Goal: Navigation & Orientation: Find specific page/section

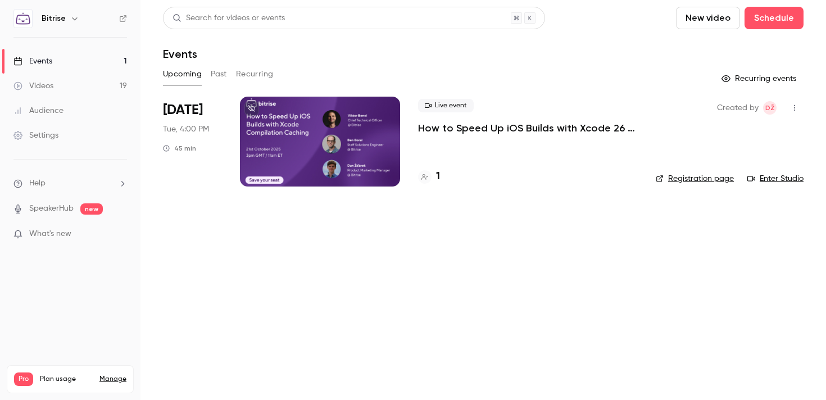
click at [456, 135] on div "Live event How to Speed Up iOS Builds with Xcode 26 Compilation Caching 1" at bounding box center [528, 142] width 220 height 90
click at [450, 133] on p "How to Speed Up iOS Builds with Xcode 26 Compilation Caching" at bounding box center [528, 127] width 220 height 13
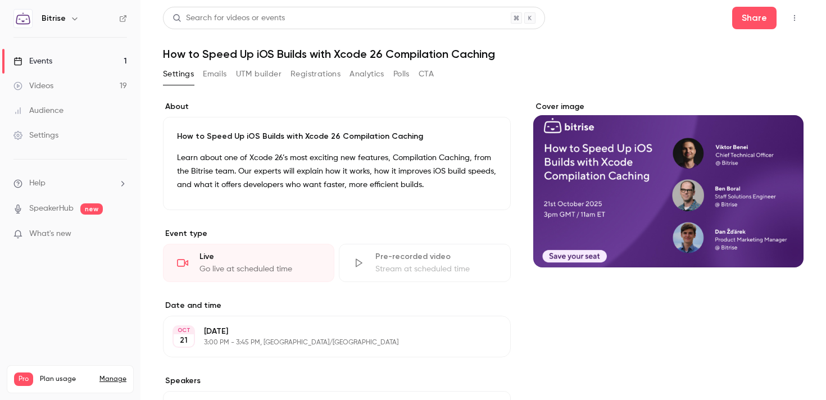
click at [325, 79] on button "Registrations" at bounding box center [316, 74] width 50 height 18
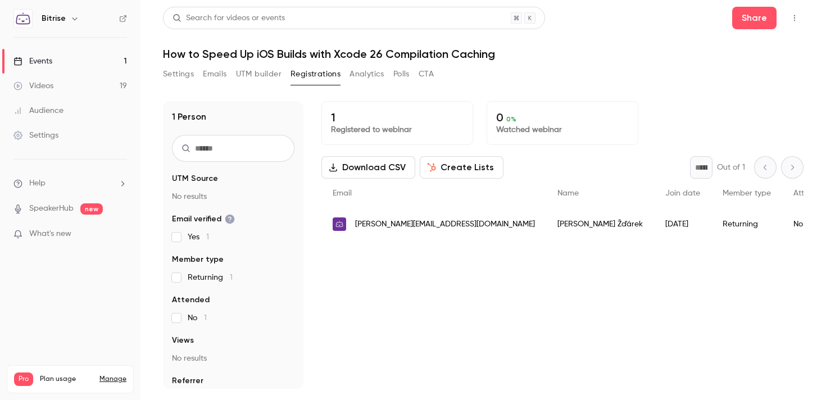
click at [97, 105] on link "Audience" at bounding box center [70, 110] width 140 height 25
